Goal: Transaction & Acquisition: Book appointment/travel/reservation

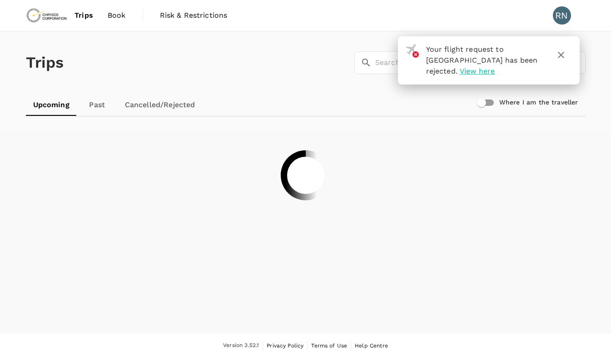
click at [407, 180] on div at bounding box center [306, 175] width 582 height 95
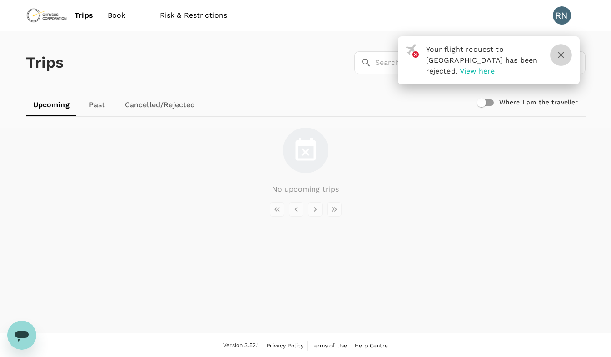
click at [563, 54] on icon "button" at bounding box center [561, 55] width 11 height 11
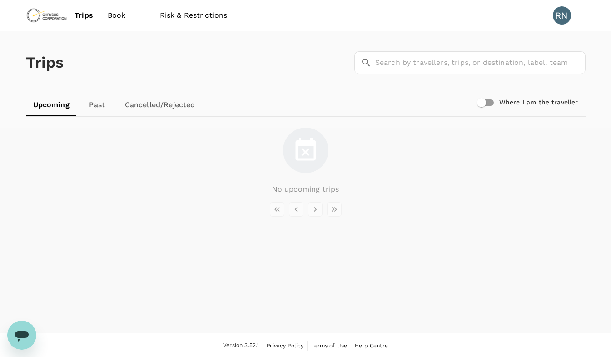
click at [117, 19] on span "Book" at bounding box center [117, 15] width 18 height 11
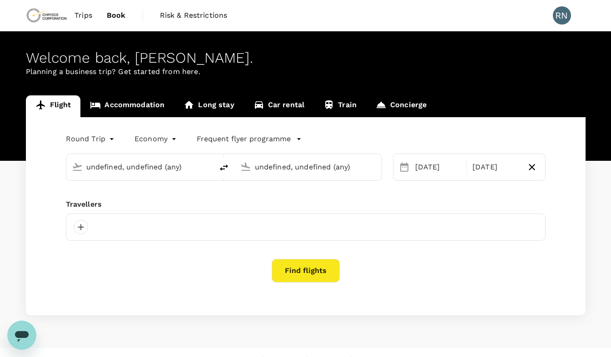
type input "Lubumbashi International Airport (FBM)"
type input "Entebbe Intl (EBB)"
type input "Lubumbashi International Airport (FBM)"
type input "Entebbe Intl (EBB)"
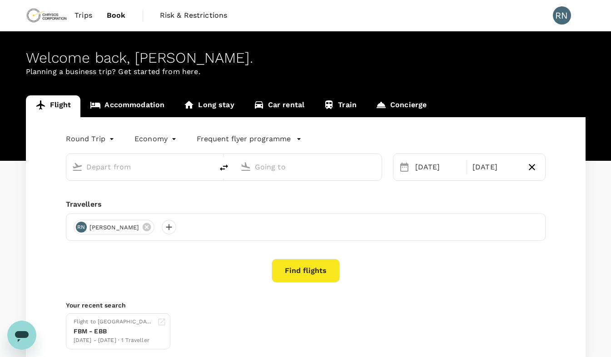
type input "Lubumbashi International Airport (FBM)"
type input "Entebbe Intl (EBB)"
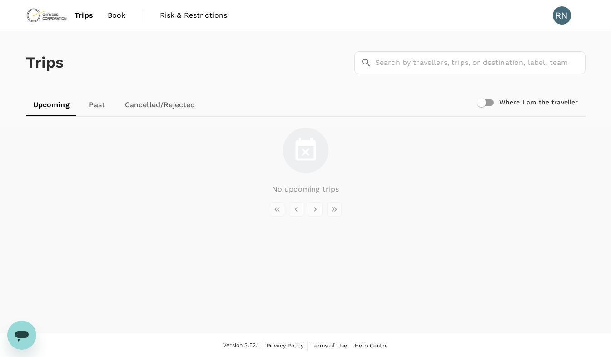
click at [85, 15] on span "Trips" at bounding box center [84, 15] width 19 height 11
click at [155, 107] on link "Cancelled/Rejected" at bounding box center [160, 105] width 85 height 22
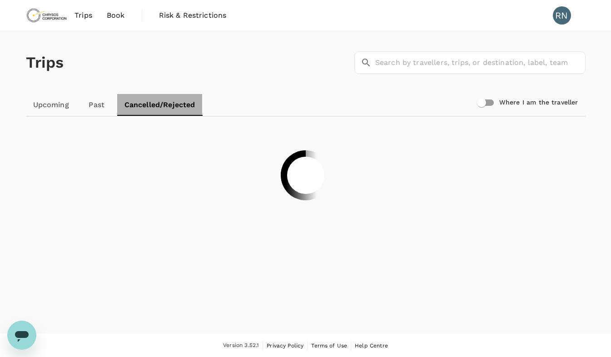
click at [155, 107] on link "Cancelled/Rejected" at bounding box center [159, 105] width 85 height 22
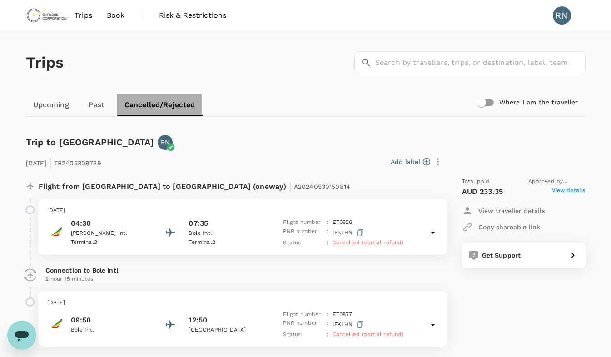
click at [172, 104] on link "Cancelled/Rejected" at bounding box center [159, 105] width 85 height 22
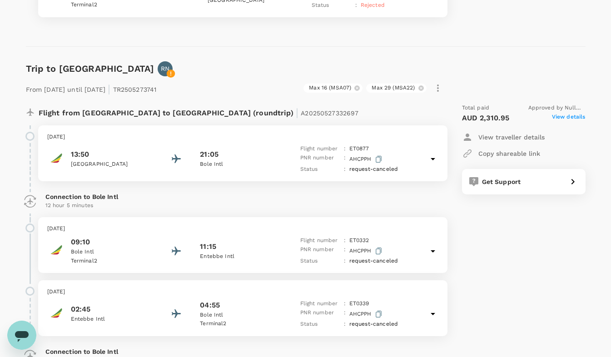
scroll to position [1151, 0]
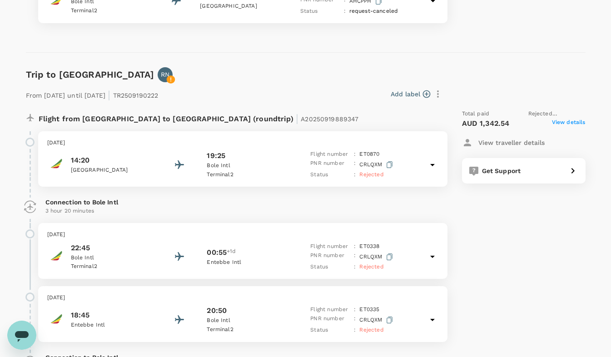
click at [556, 244] on div "Total paid Rejected by [PERSON_NAME] AUD 1,342.54 View details View traveller d…" at bounding box center [515, 271] width 142 height 339
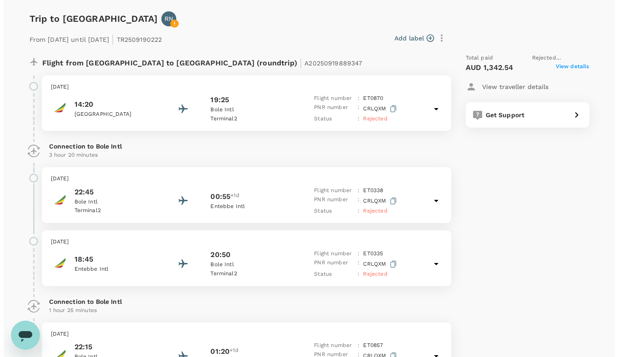
scroll to position [1612, 0]
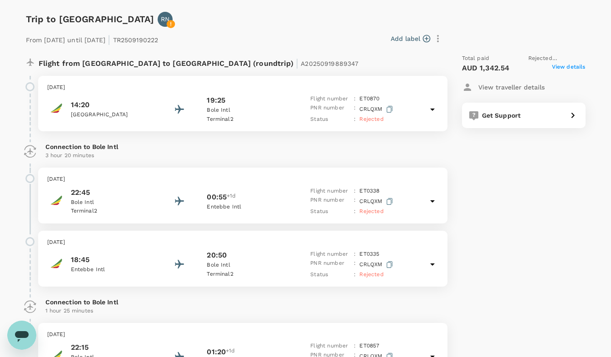
click at [409, 39] on button "Add label" at bounding box center [411, 38] width 40 height 9
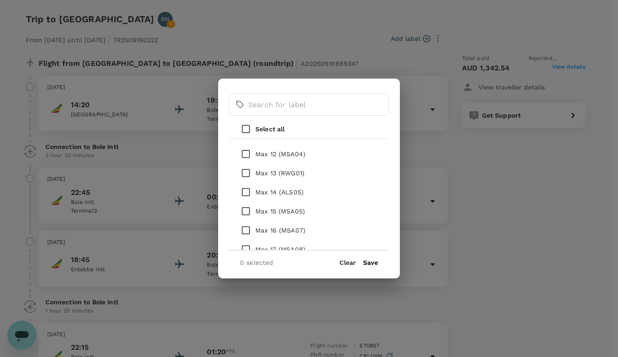
scroll to position [309, 0]
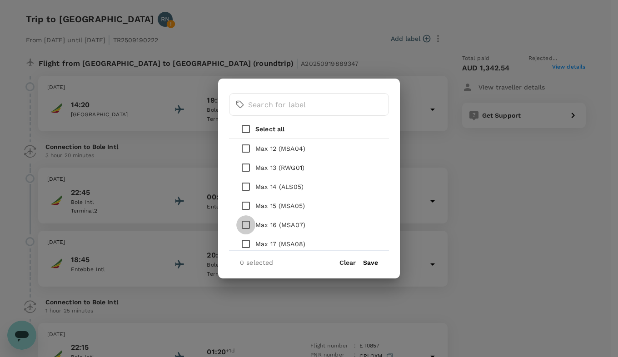
click at [247, 224] on input "checkbox" at bounding box center [245, 224] width 19 height 19
checkbox input "true"
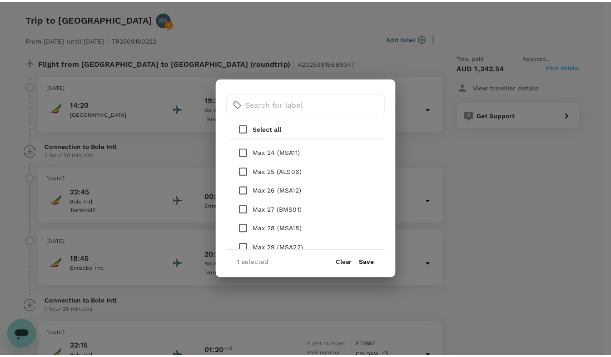
scroll to position [545, 0]
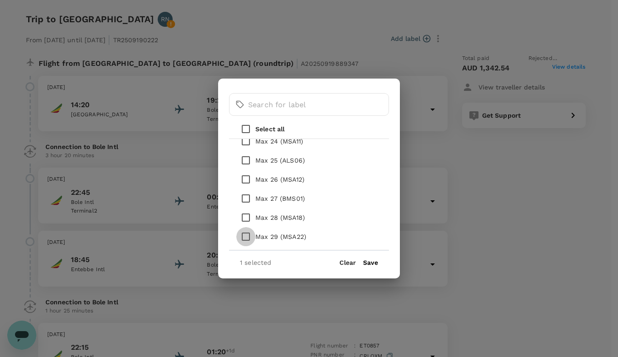
click at [245, 236] on input "checkbox" at bounding box center [245, 236] width 19 height 19
checkbox input "true"
click at [367, 262] on button "Save" at bounding box center [370, 262] width 15 height 7
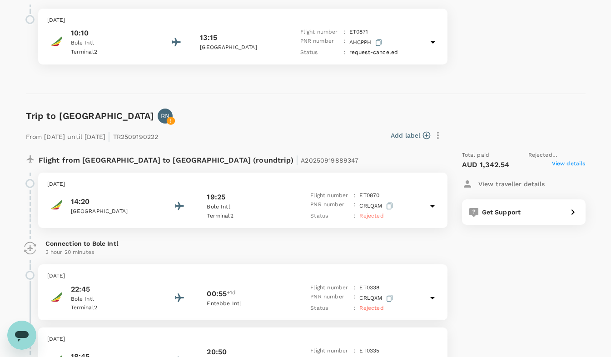
scroll to position [1516, 0]
click at [561, 165] on span "View details" at bounding box center [569, 164] width 34 height 11
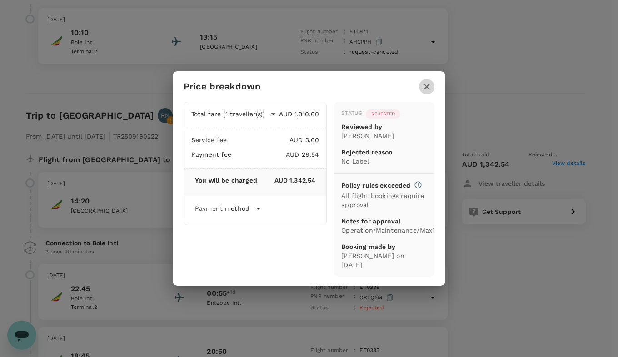
click at [431, 87] on icon "button" at bounding box center [426, 86] width 11 height 11
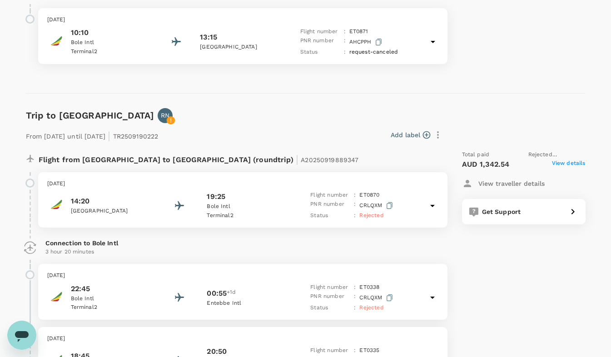
click at [232, 205] on p "Bole Intl" at bounding box center [248, 206] width 82 height 9
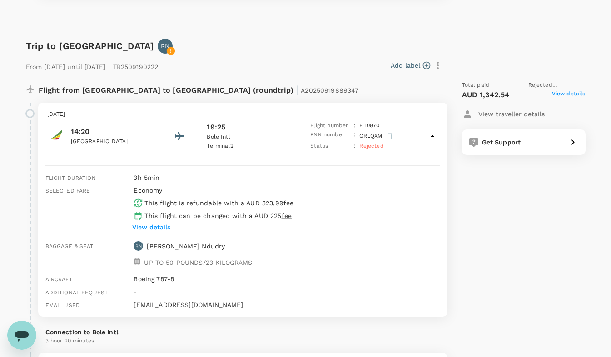
scroll to position [1588, 0]
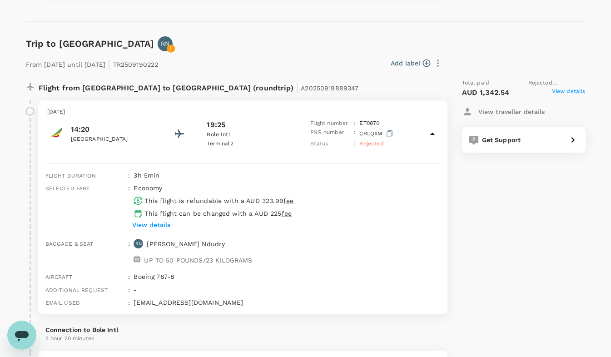
click at [375, 142] on span "Rejected" at bounding box center [371, 143] width 24 height 6
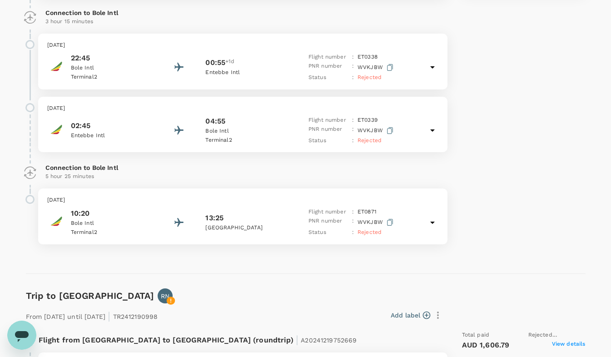
scroll to position [0, 0]
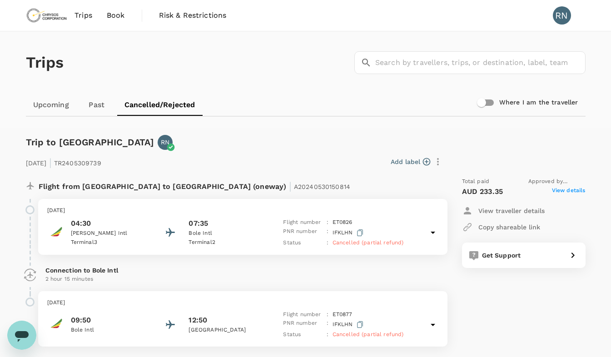
click at [84, 14] on span "Trips" at bounding box center [84, 15] width 18 height 11
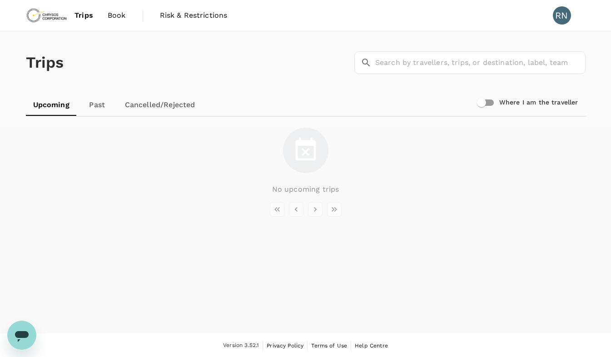
click at [84, 14] on span "Trips" at bounding box center [84, 15] width 19 height 11
click at [117, 19] on span "Book" at bounding box center [117, 15] width 18 height 11
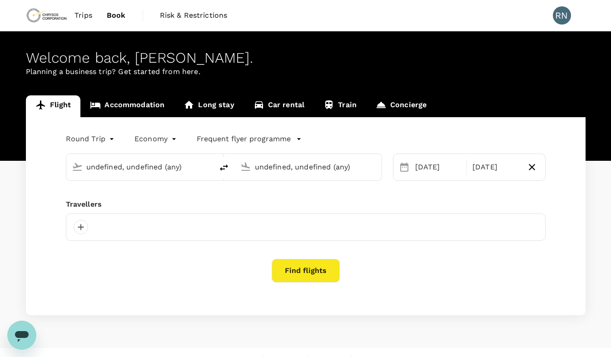
type input "Lubumbashi International Airport (FBM)"
type input "Entebbe Intl (EBB)"
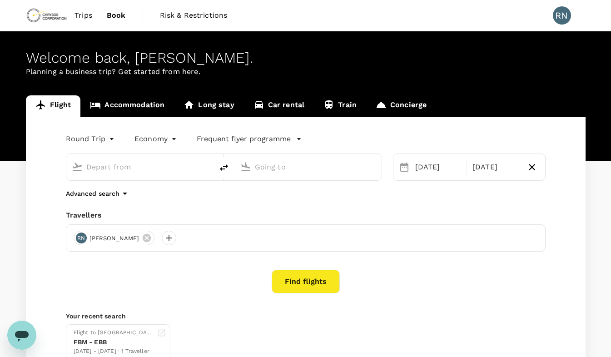
type input "Lubumbashi International Airport (FBM)"
type input "Entebbe Intl (EBB)"
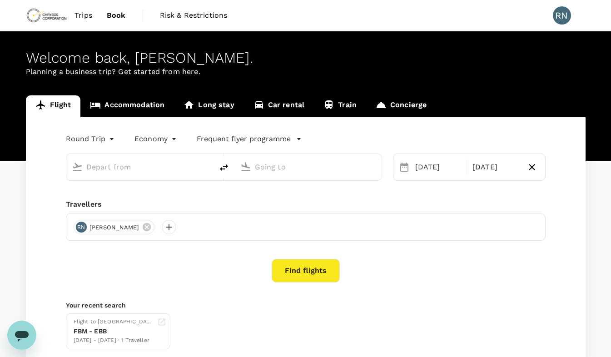
type input "Lubumbashi International Airport (FBM)"
type input "Entebbe Intl (EBB)"
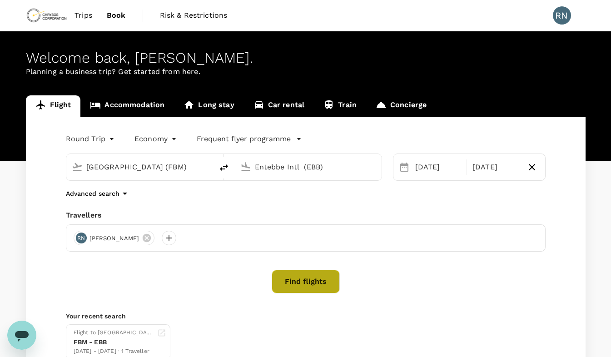
click at [301, 286] on button "Find flights" at bounding box center [306, 282] width 68 height 24
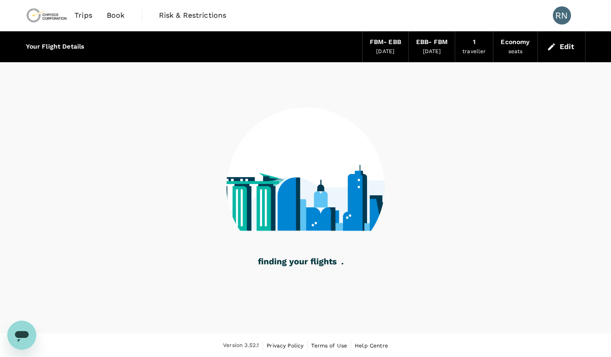
click at [397, 177] on div at bounding box center [306, 180] width 560 height 237
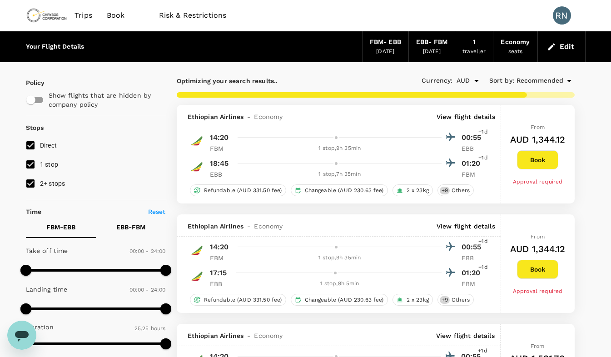
type input "3430"
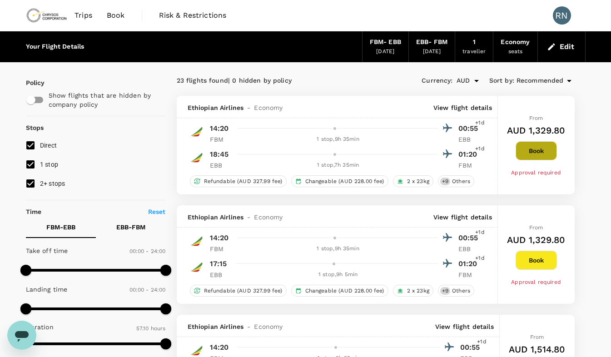
click at [541, 151] on button "Book" at bounding box center [536, 150] width 41 height 19
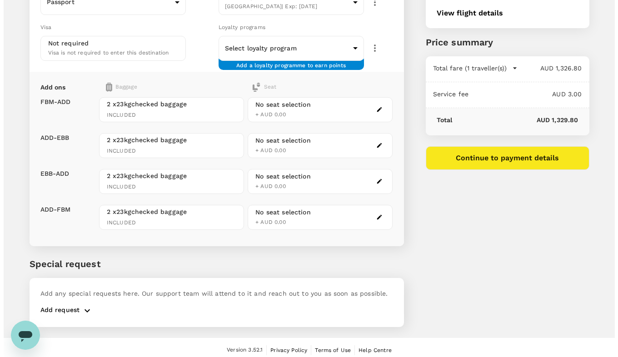
scroll to position [151, 0]
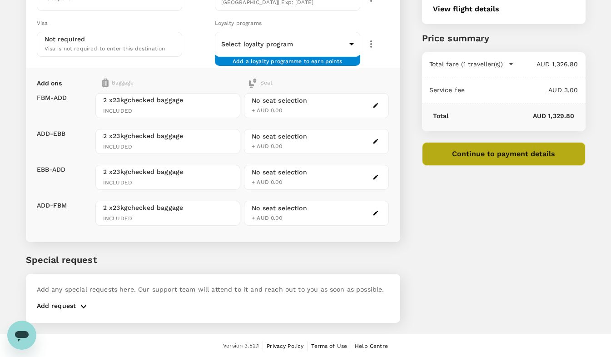
click at [493, 155] on button "Continue to payment details" at bounding box center [504, 154] width 164 height 24
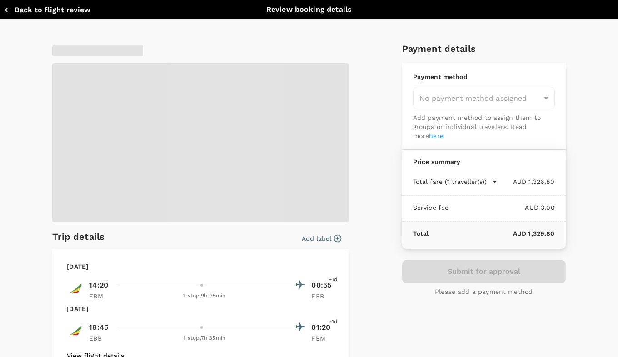
type input "9c4289b1-14a3-4119-8736-521306e5ca8f"
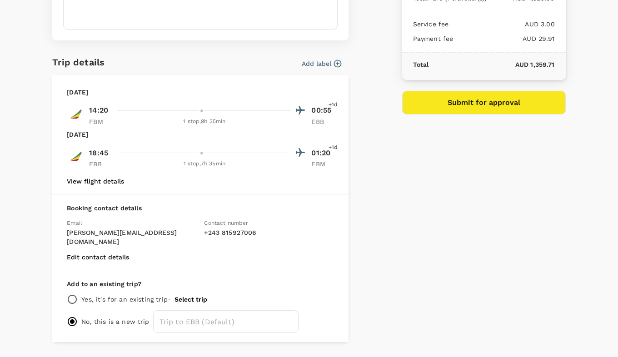
scroll to position [179, 0]
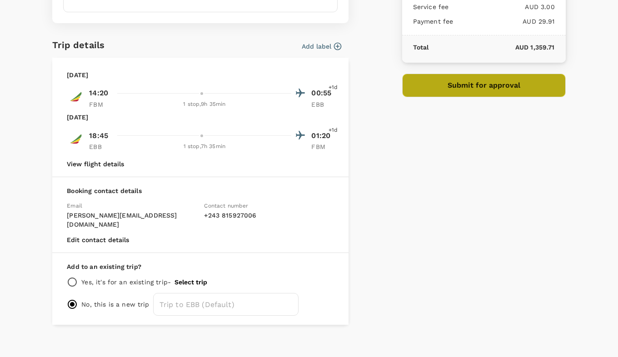
click at [466, 88] on button "Submit for approval" at bounding box center [484, 86] width 164 height 24
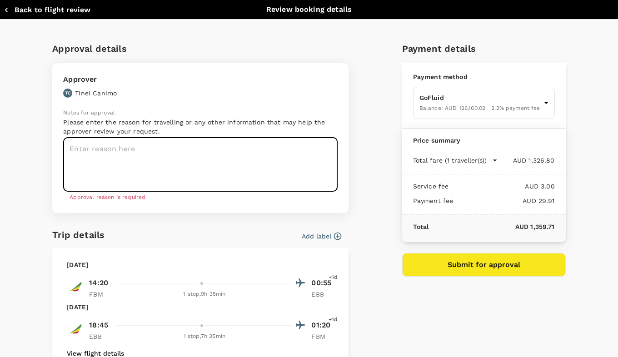
click at [181, 151] on textarea at bounding box center [200, 165] width 274 height 54
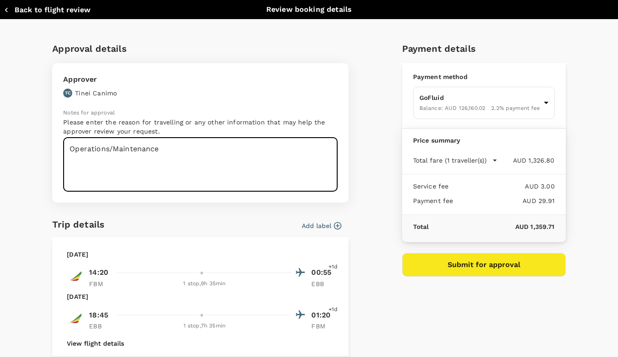
click at [193, 143] on textarea "Operations/Maintenance" at bounding box center [200, 165] width 274 height 54
type textarea "Operations/Maintenance/Max16/Max29"
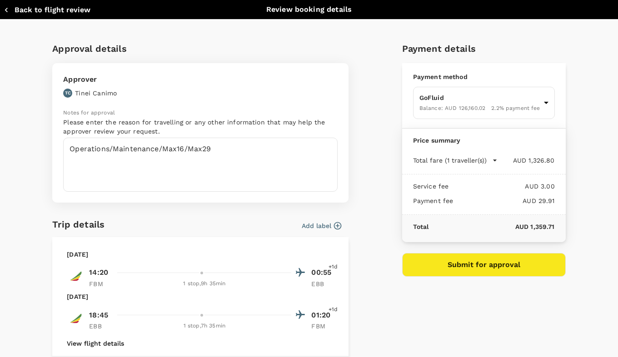
click at [328, 228] on button "Add label" at bounding box center [322, 225] width 40 height 9
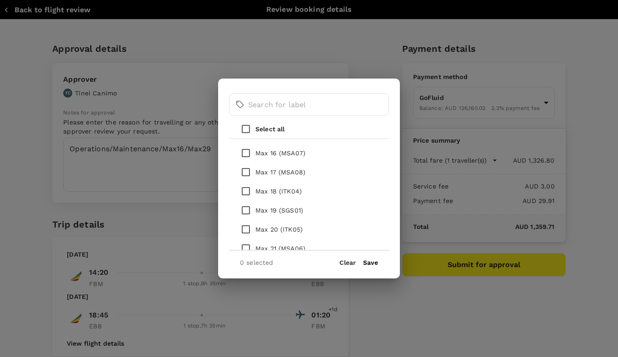
scroll to position [382, 0]
click at [245, 152] on input "checkbox" at bounding box center [245, 152] width 19 height 19
checkbox input "true"
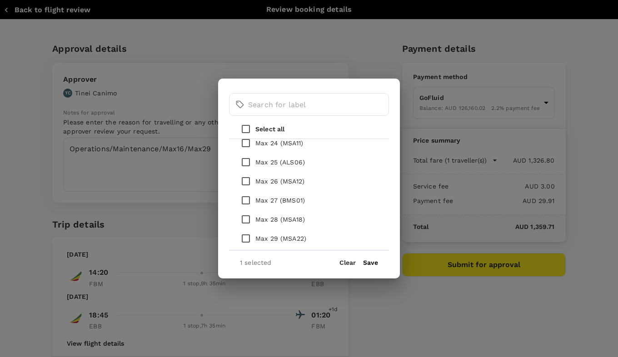
scroll to position [545, 0]
click at [246, 236] on input "checkbox" at bounding box center [245, 236] width 19 height 19
checkbox input "true"
click at [372, 263] on button "Save" at bounding box center [370, 262] width 15 height 7
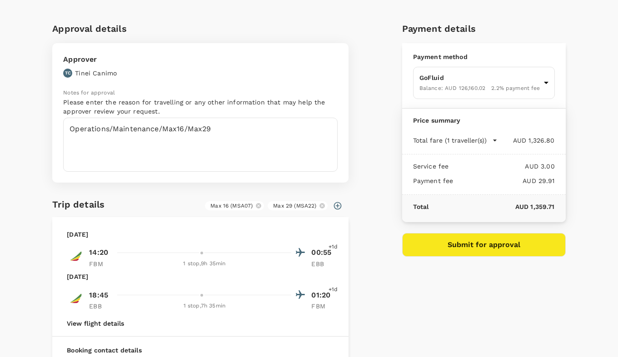
scroll to position [0, 0]
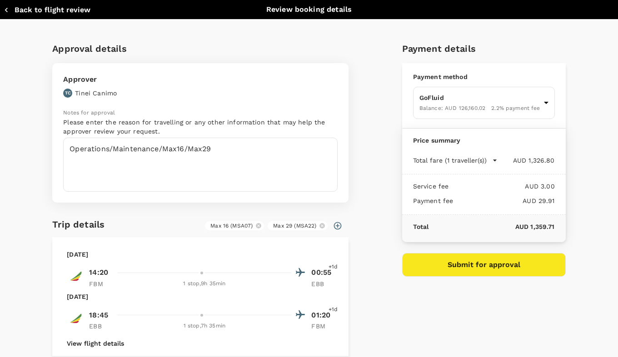
click at [496, 270] on button "Submit for approval" at bounding box center [484, 265] width 164 height 24
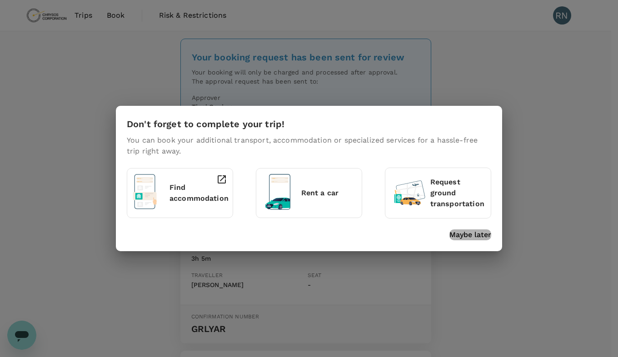
click at [465, 234] on p "Maybe later" at bounding box center [470, 234] width 42 height 11
